Goal: Task Accomplishment & Management: Understand process/instructions

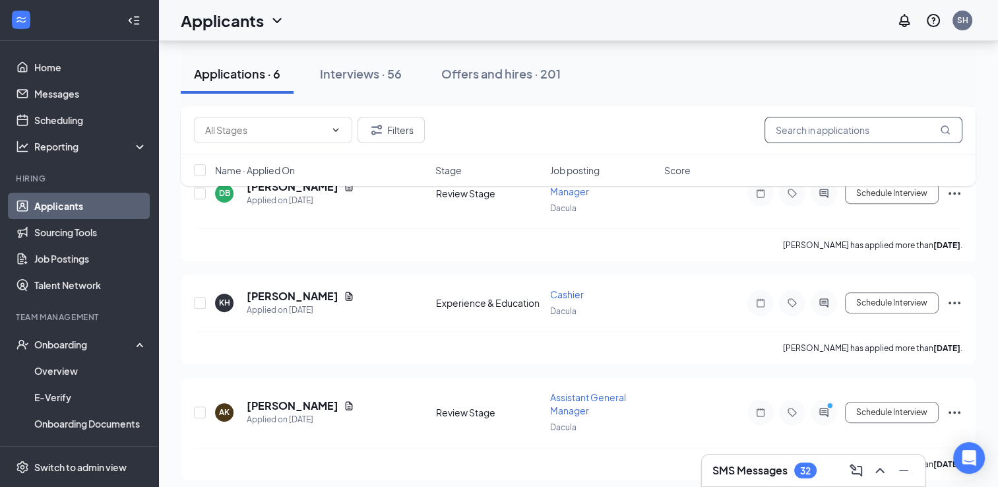
click at [817, 127] on input "text" at bounding box center [864, 130] width 198 height 26
click at [795, 472] on div "32" at bounding box center [806, 471] width 22 height 16
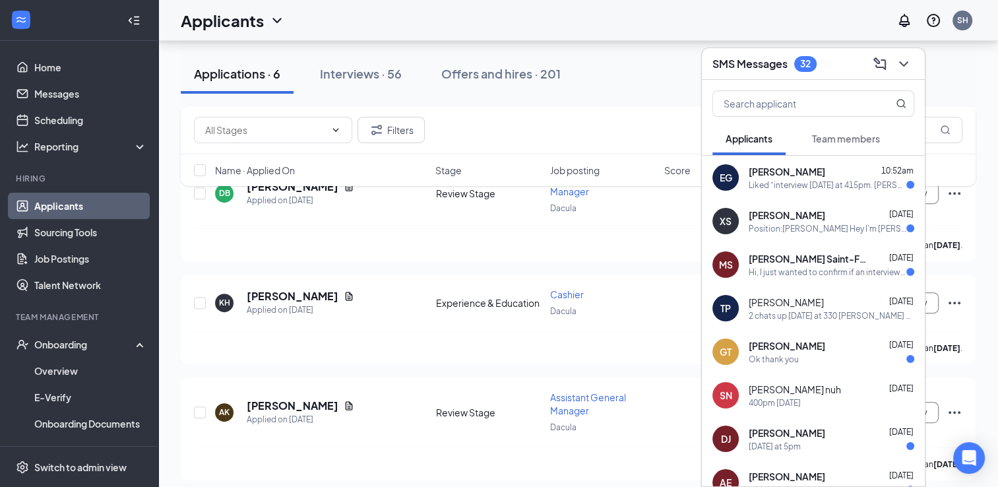
click at [877, 160] on div "EG Ezequiel Gonzalez 10:52am Liked “interview this Monday at 415pm. Huey Magoos…" at bounding box center [813, 178] width 223 height 44
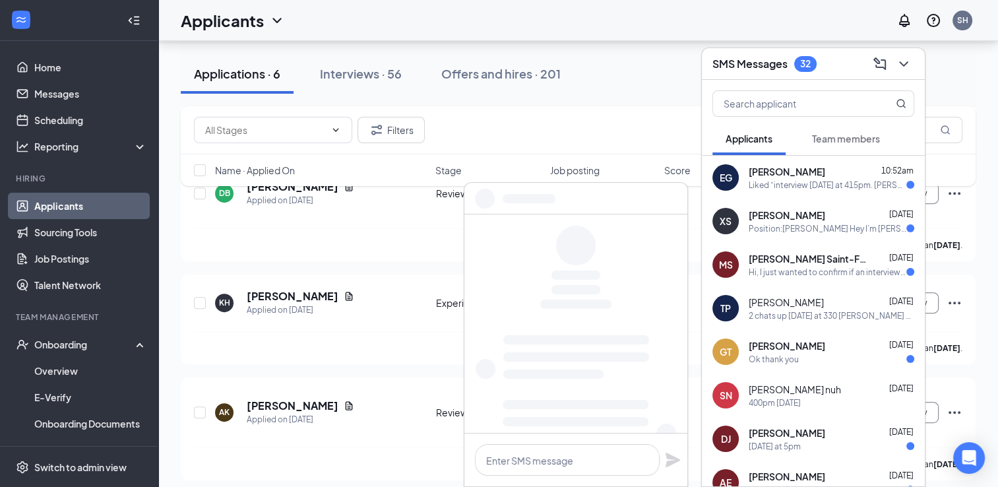
click at [866, 137] on span "Team members" at bounding box center [846, 139] width 68 height 12
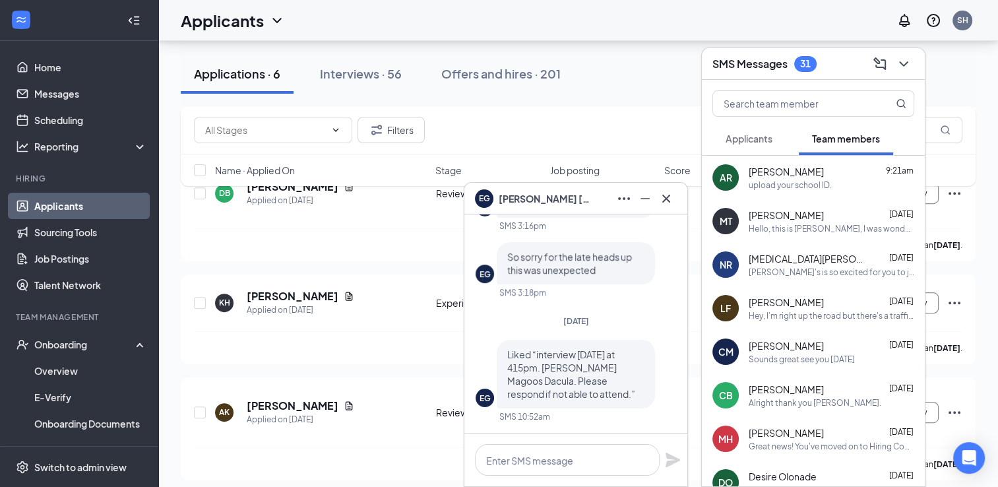
click at [789, 173] on span "[PERSON_NAME]" at bounding box center [786, 171] width 75 height 13
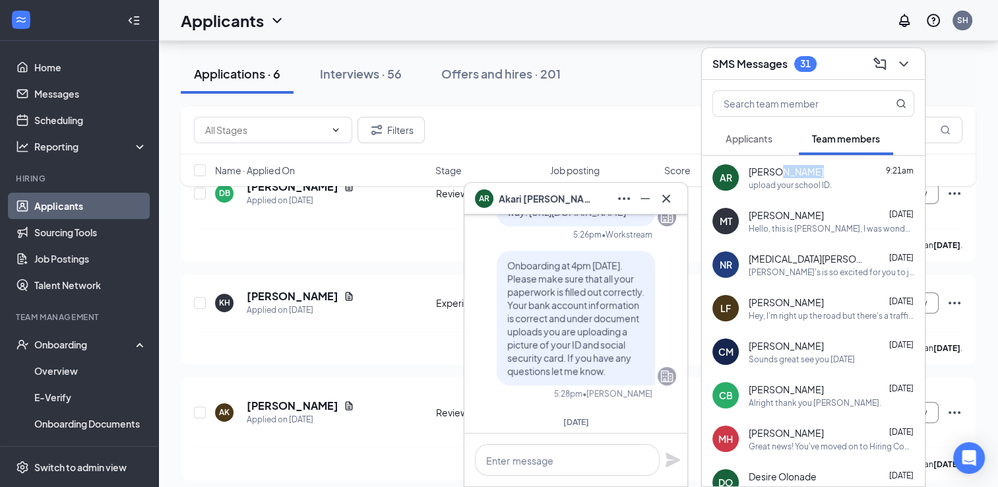
scroll to position [-244, 0]
click at [852, 227] on div "Hello, this is McNelly, I was wondering what time I am supposed to come in toda…" at bounding box center [832, 228] width 166 height 11
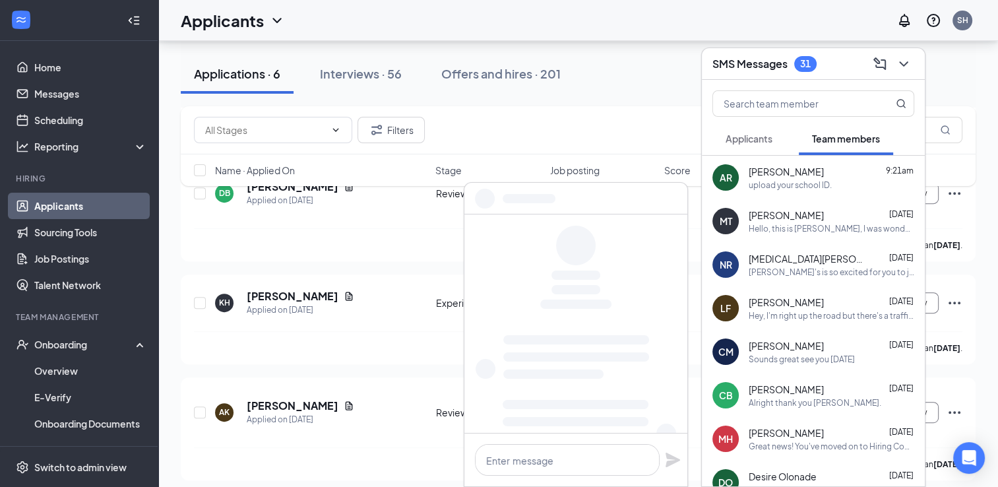
scroll to position [0, 0]
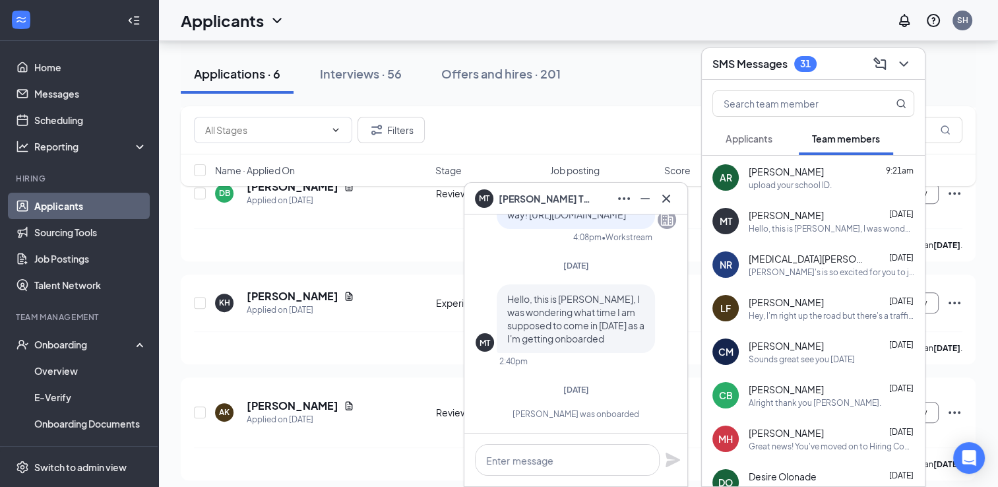
click at [777, 265] on span "Nikita Ruskevich" at bounding box center [808, 258] width 119 height 13
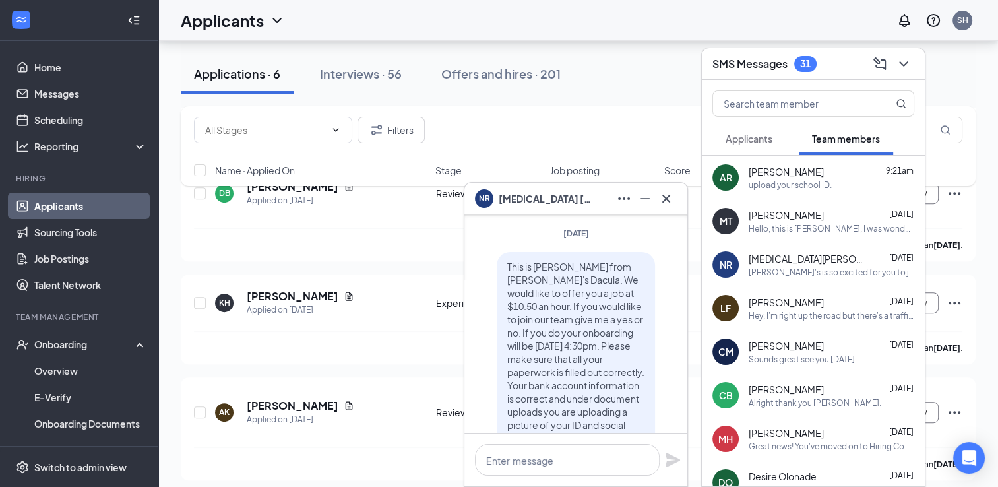
scroll to position [-397, 0]
click at [665, 205] on icon "Cross" at bounding box center [667, 199] width 16 height 16
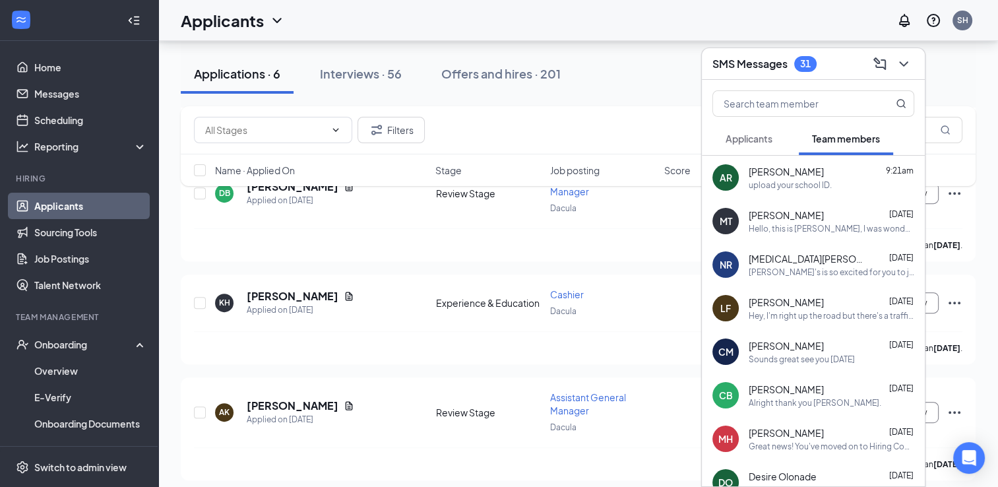
click at [797, 163] on div "AR Akari Rodgers 9:21am upload your school ID." at bounding box center [813, 178] width 223 height 44
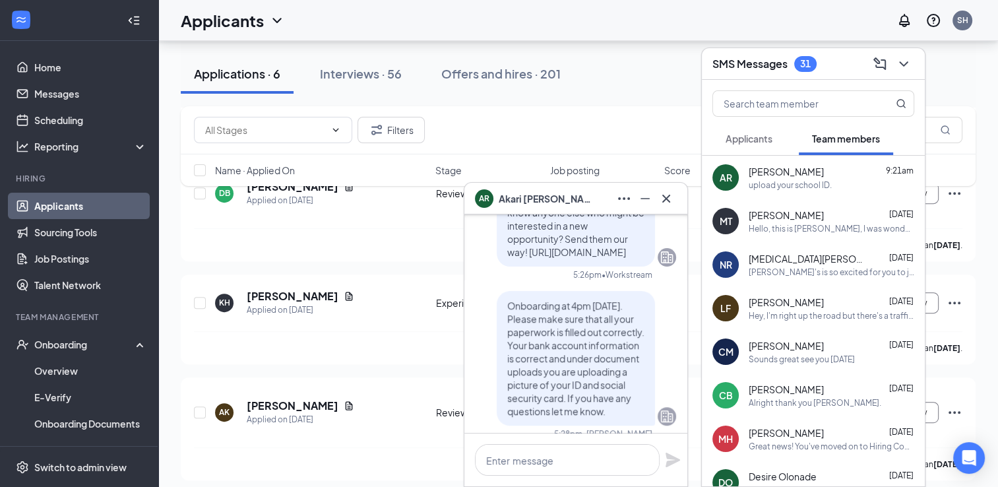
scroll to position [-284, 0]
click at [671, 204] on icon "Cross" at bounding box center [667, 199] width 16 height 16
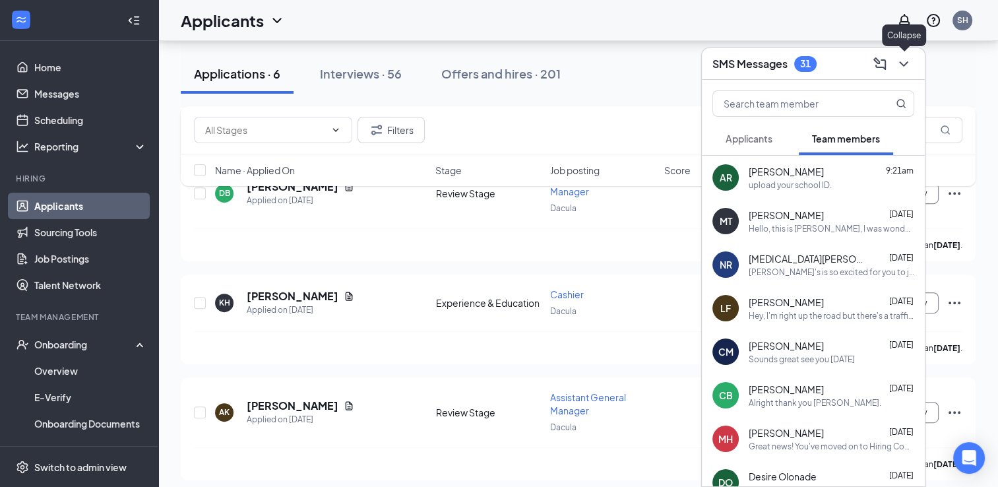
click at [901, 58] on icon "ChevronDown" at bounding box center [904, 64] width 16 height 16
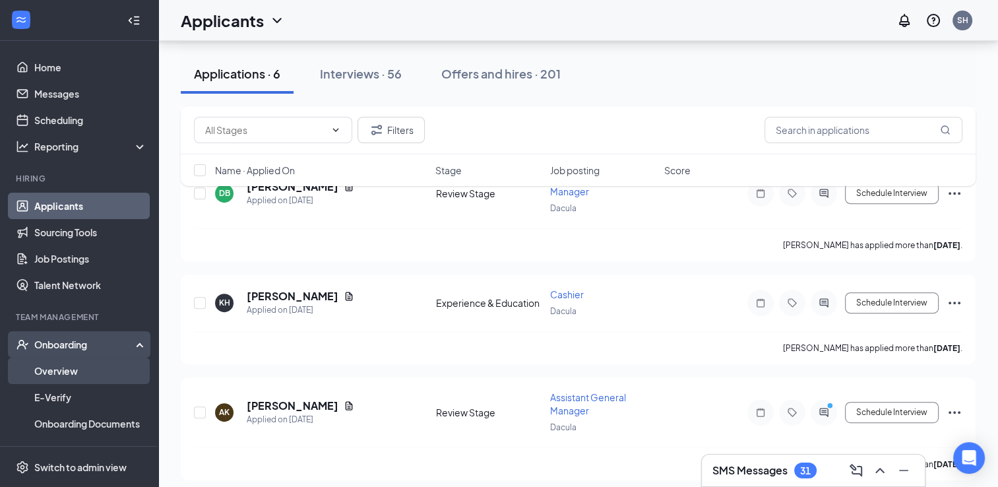
click at [58, 374] on link "Overview" at bounding box center [90, 371] width 113 height 26
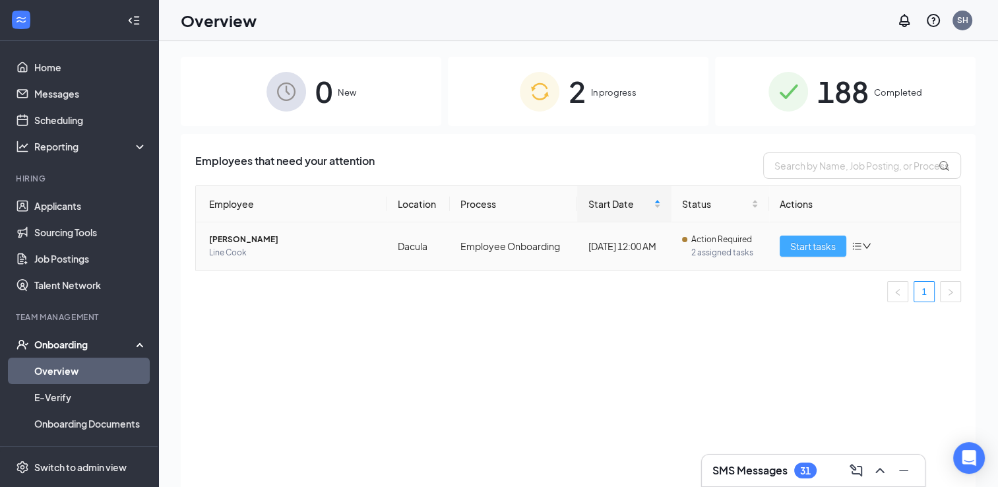
click at [834, 246] on span "Start tasks" at bounding box center [814, 246] width 46 height 15
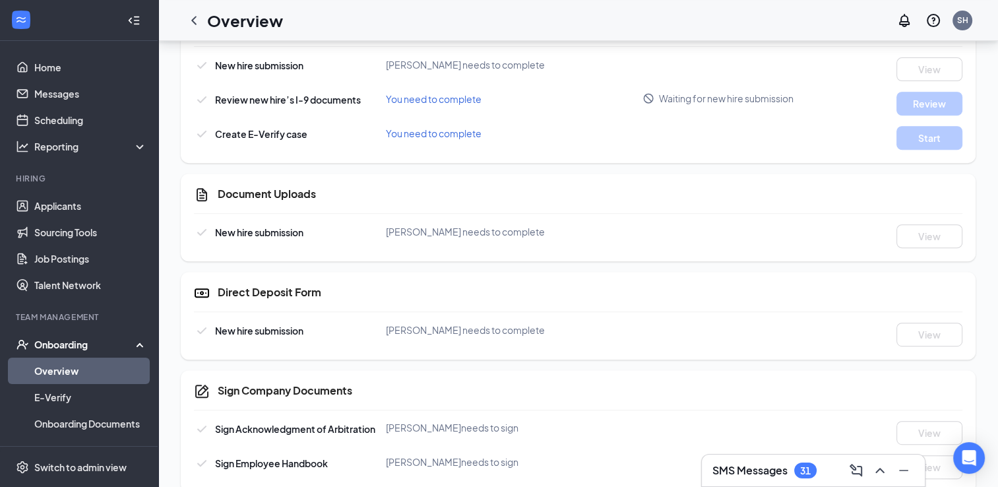
scroll to position [533, 0]
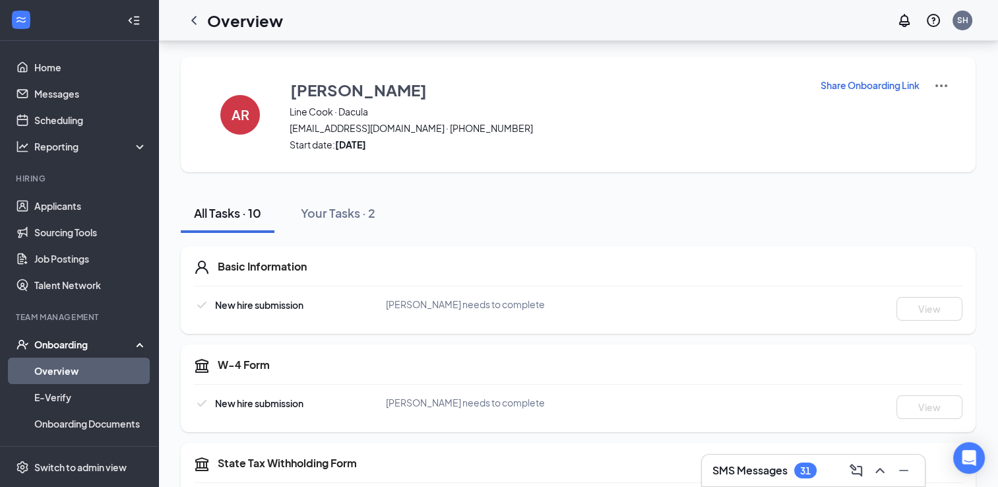
scroll to position [372, 0]
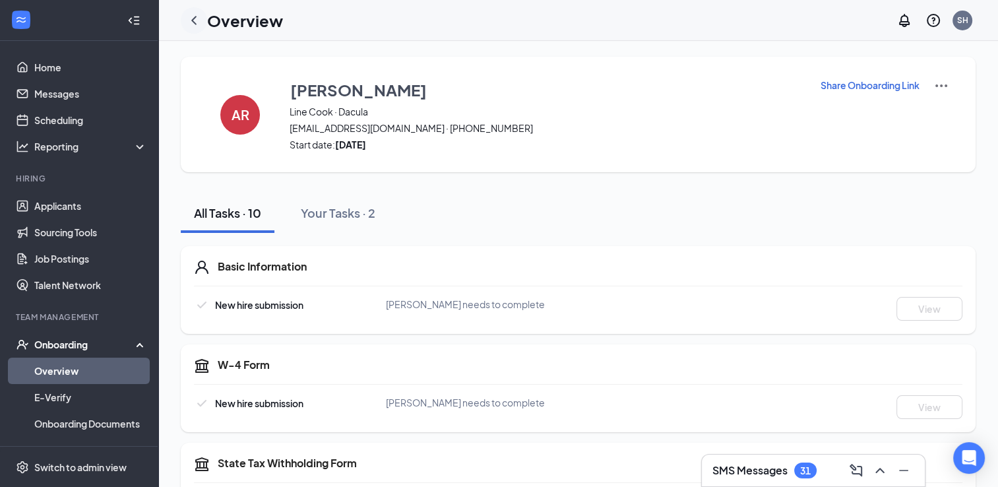
click at [195, 20] on icon "ChevronLeft" at bounding box center [194, 21] width 16 height 16
